Goal: Information Seeking & Learning: Check status

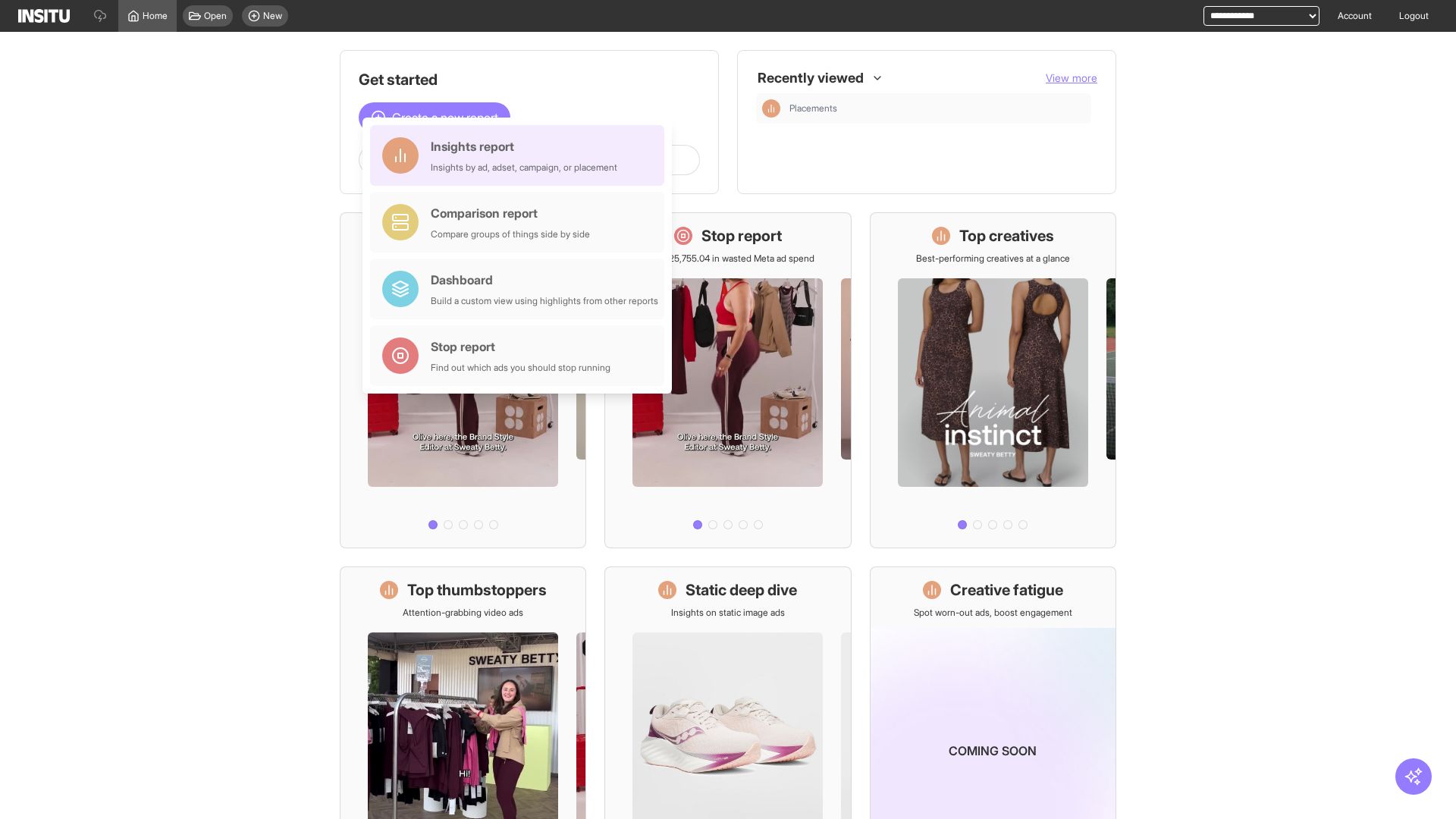
click at [521, 155] on div "Insights report Insights by ad, adset, campaign, or placement" at bounding box center [524, 155] width 187 height 36
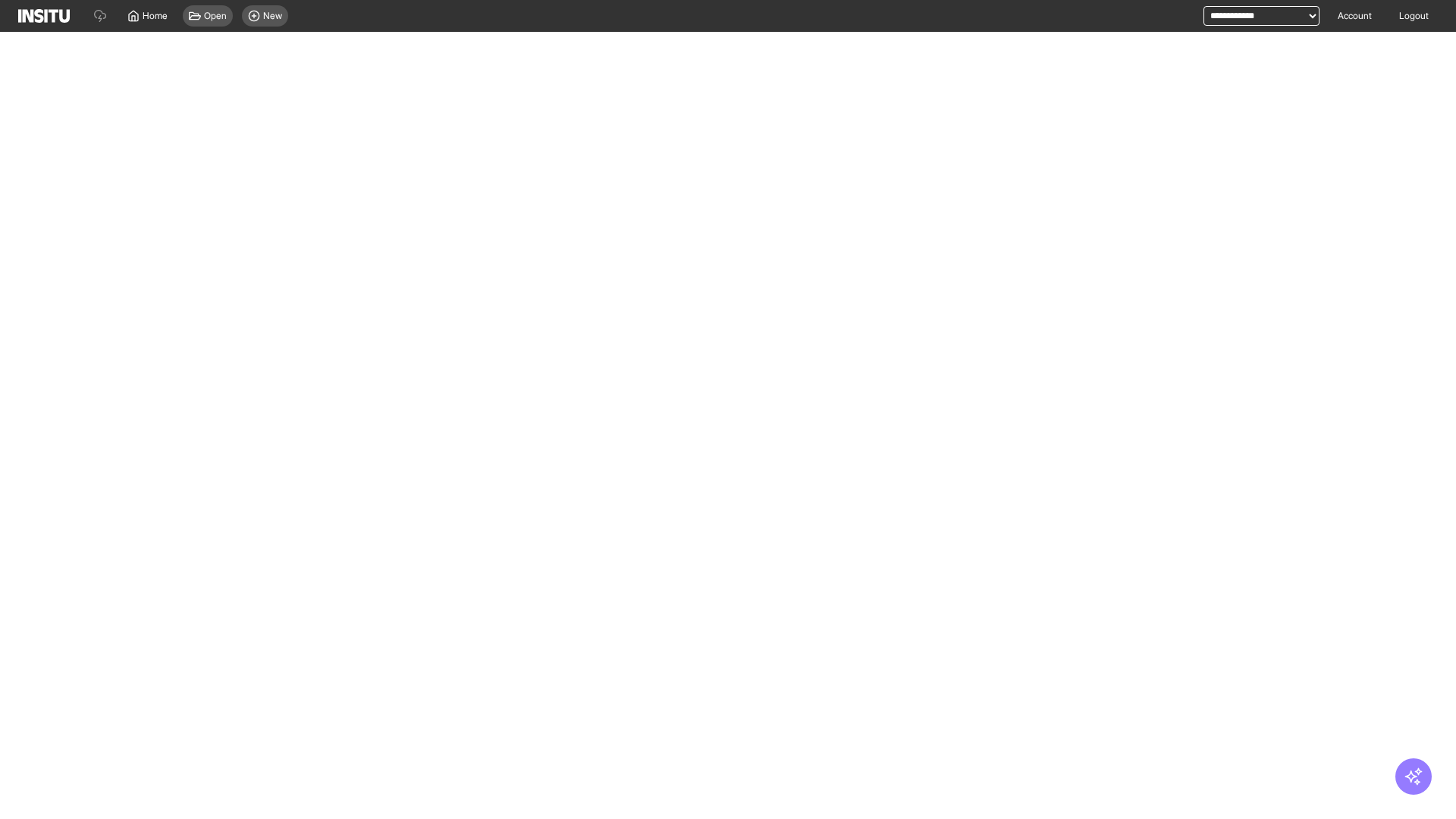
select select "**"
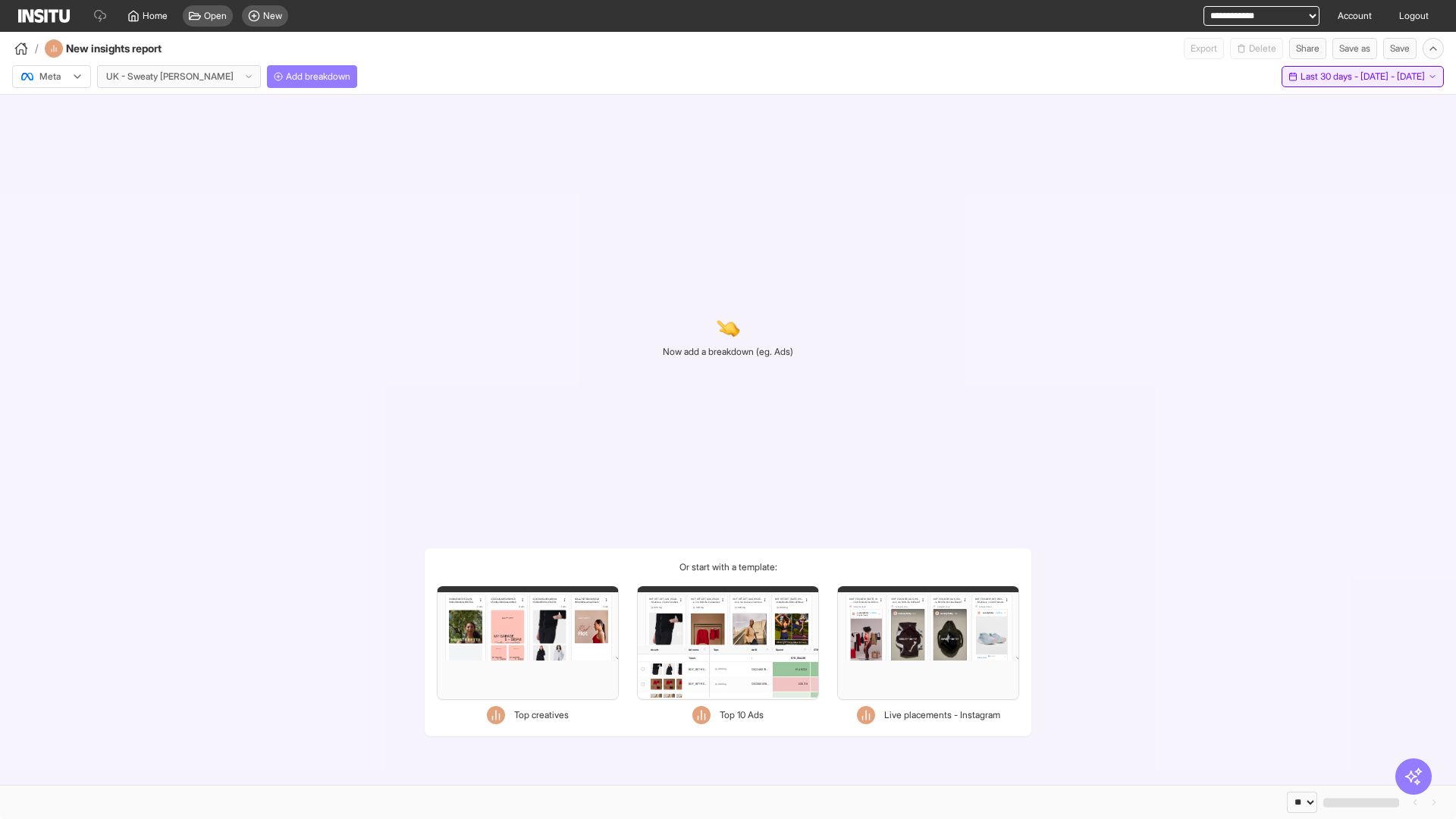
click at [1330, 77] on span "Last 30 days - [DATE] - [DATE]" at bounding box center [1363, 77] width 124 height 12
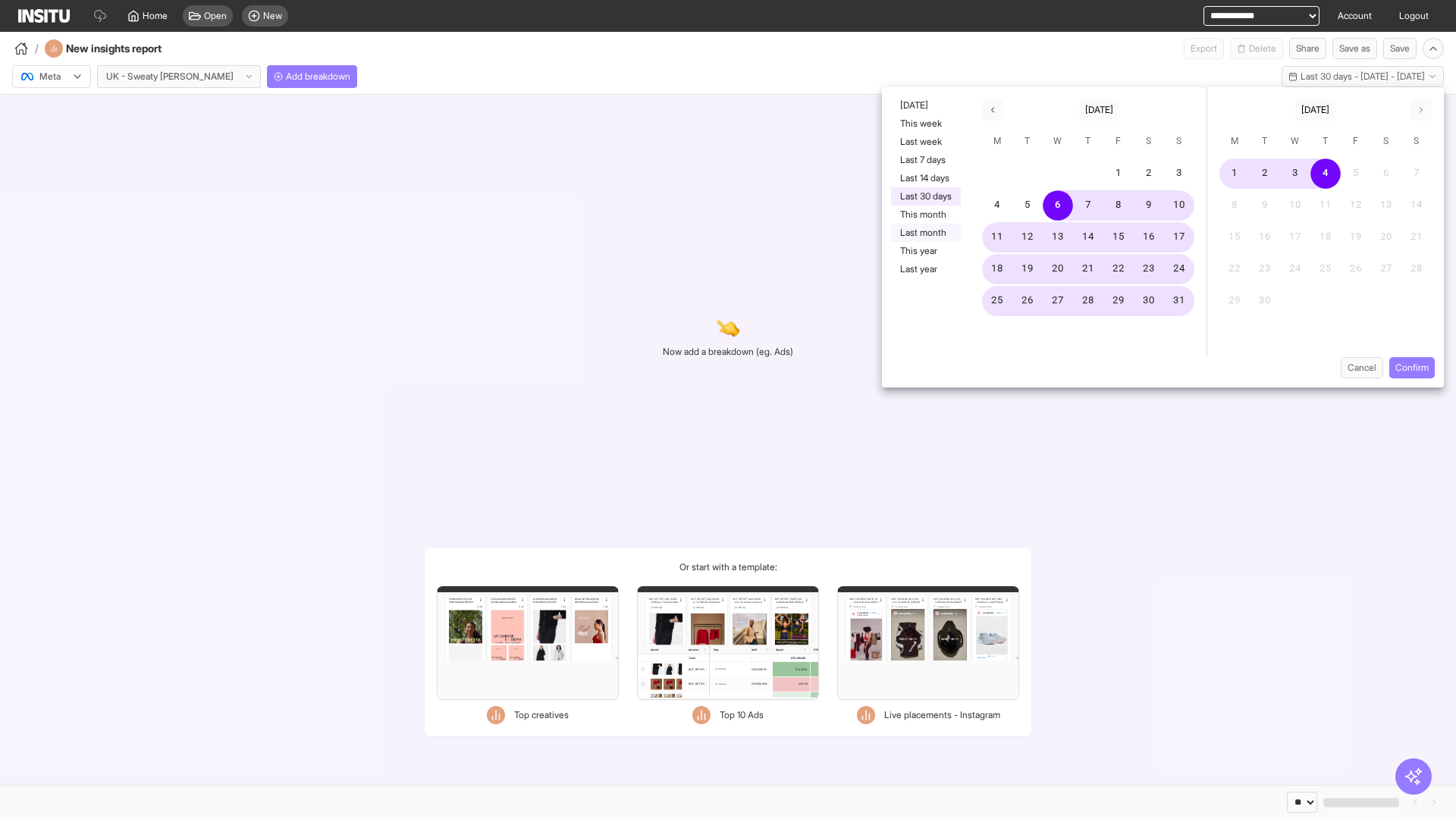
click at [924, 233] on button "Last month" at bounding box center [926, 233] width 70 height 18
